Goal: Task Accomplishment & Management: Manage account settings

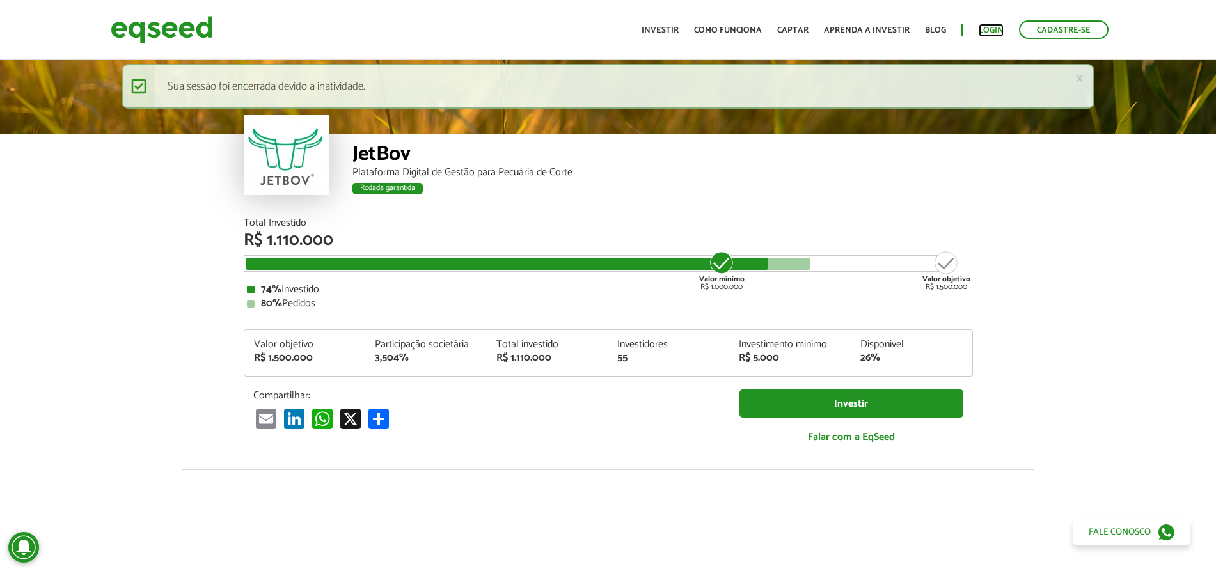
click at [993, 27] on link "Login" at bounding box center [991, 30] width 25 height 8
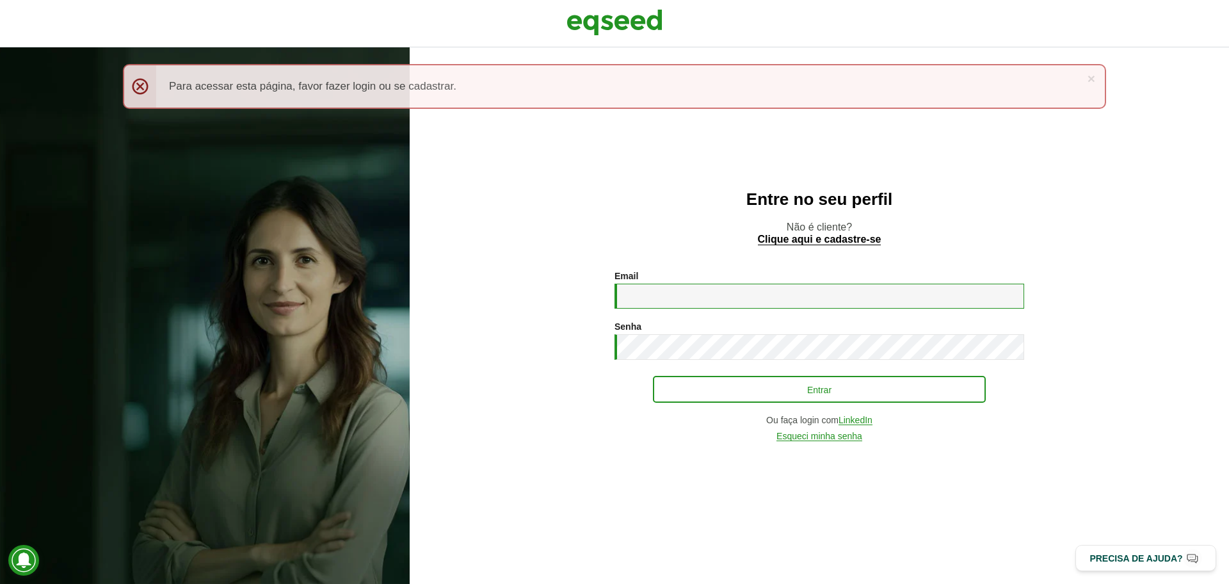
type input "**********"
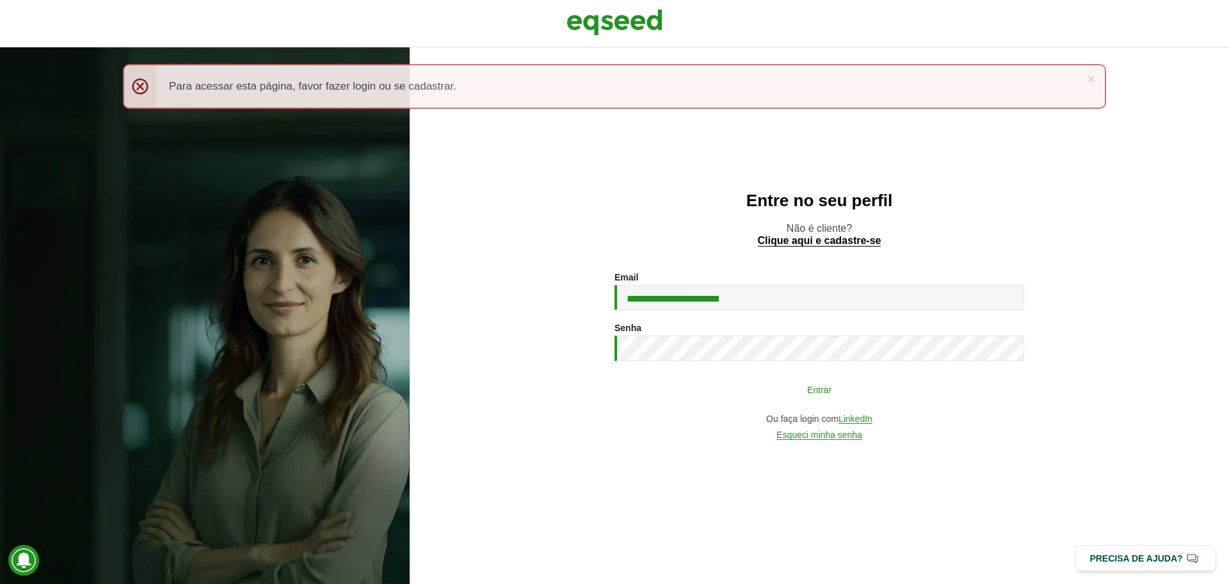
click at [684, 395] on button "Entrar" at bounding box center [819, 389] width 333 height 24
